Goal: Transaction & Acquisition: Obtain resource

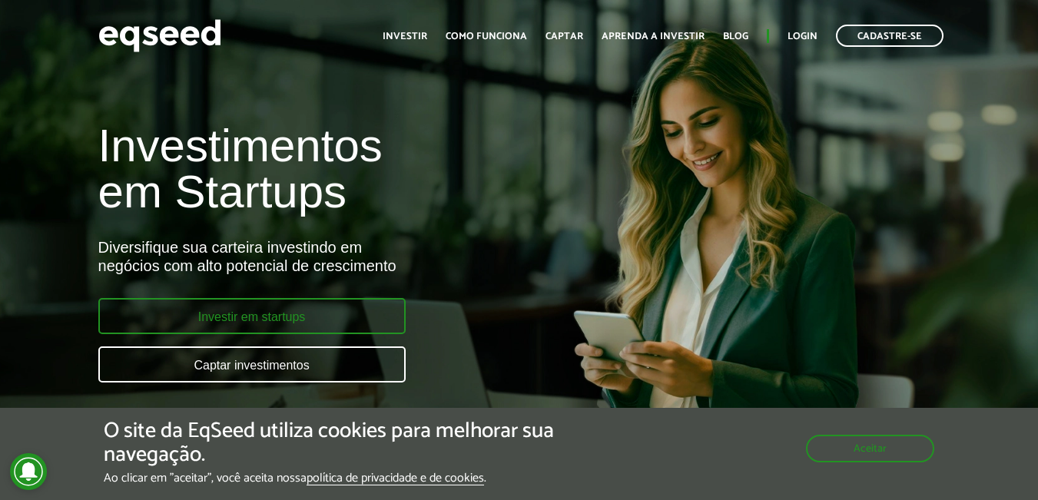
click at [329, 303] on link "Investir em startups" at bounding box center [251, 316] width 307 height 36
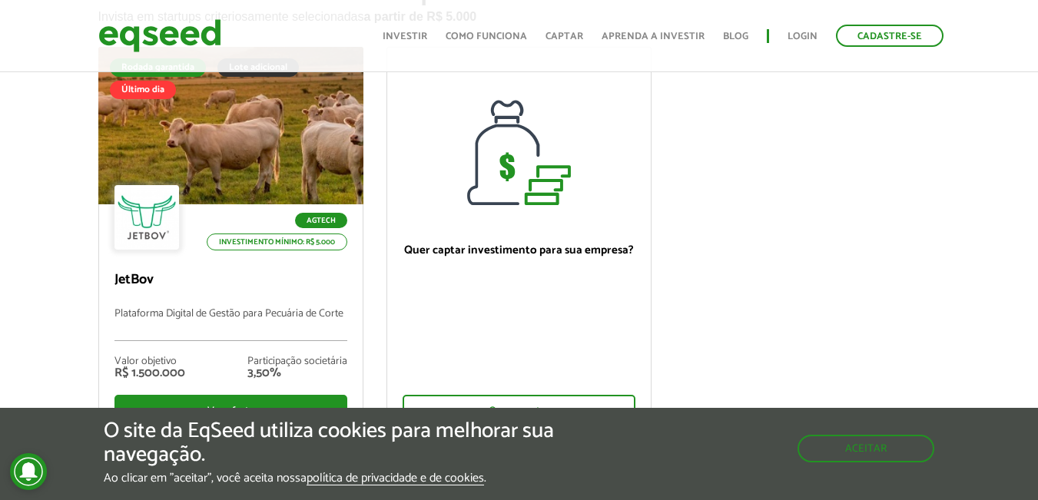
scroll to position [137, 0]
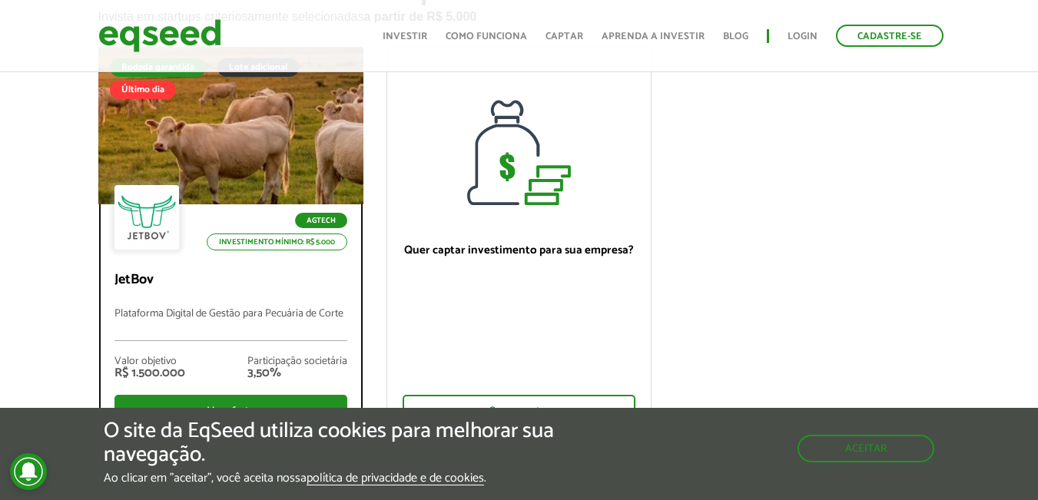
click at [284, 138] on div at bounding box center [230, 126] width 318 height 189
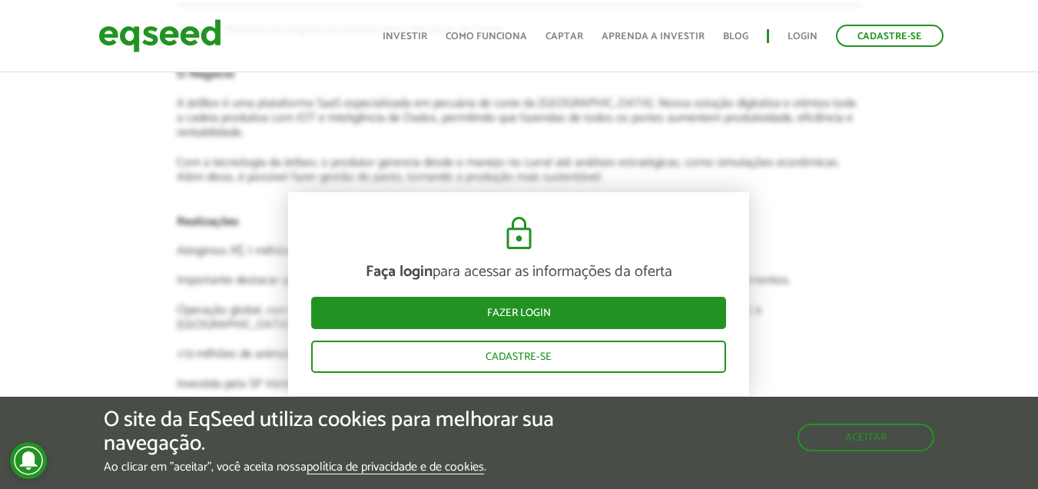
scroll to position [2878, 0]
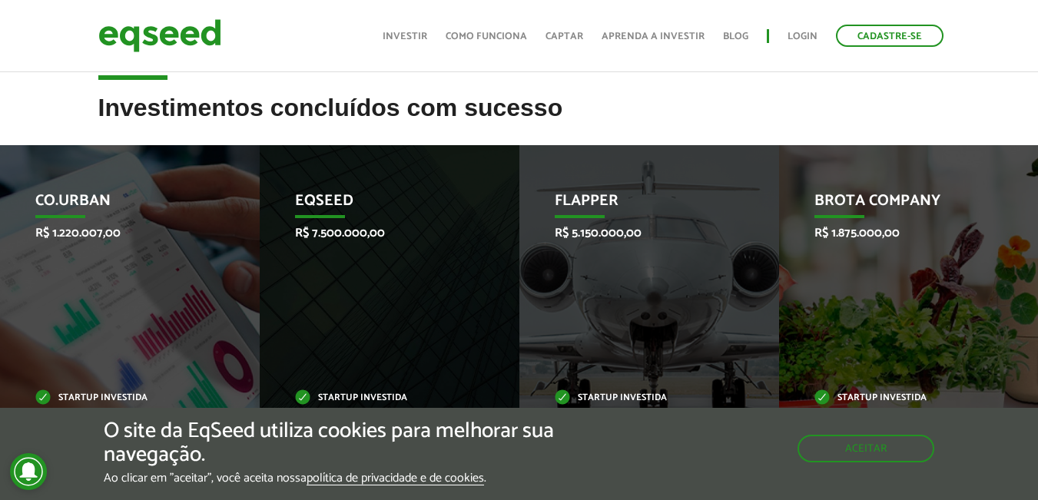
scroll to position [579, 0]
